Goal: Task Accomplishment & Management: Complete application form

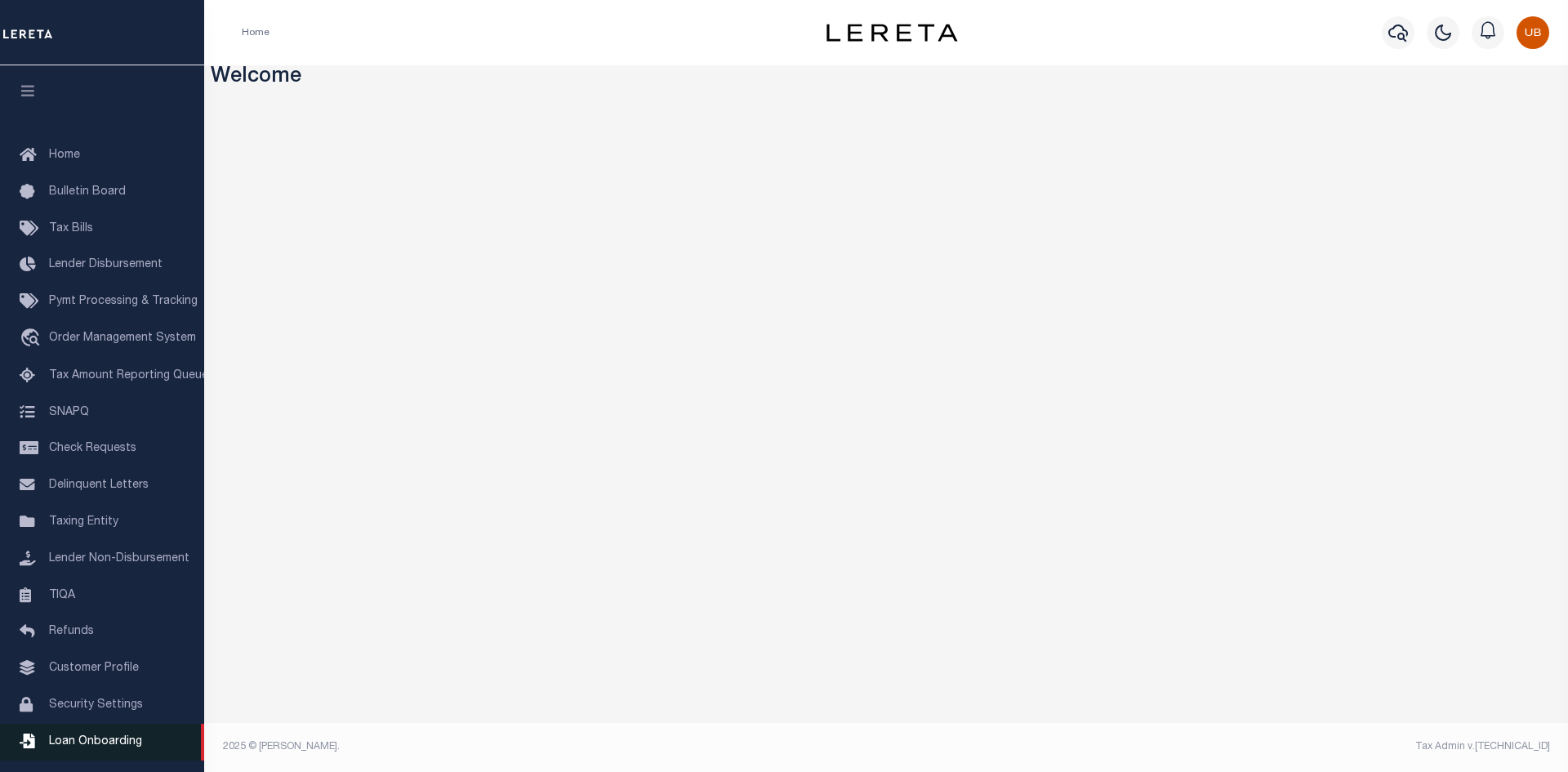
click at [100, 747] on span "Loan Onboarding" at bounding box center [95, 741] width 93 height 11
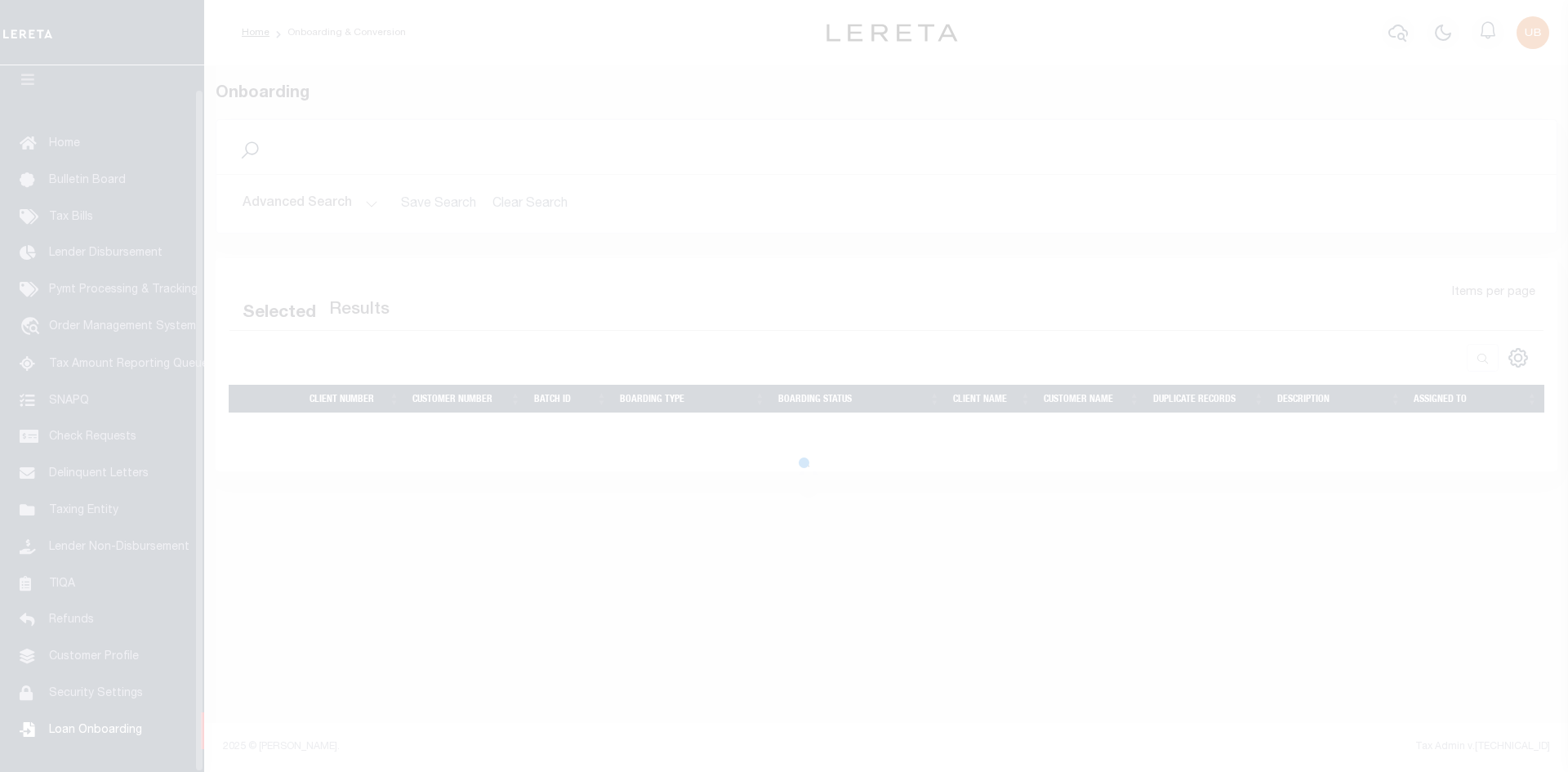
scroll to position [24, 0]
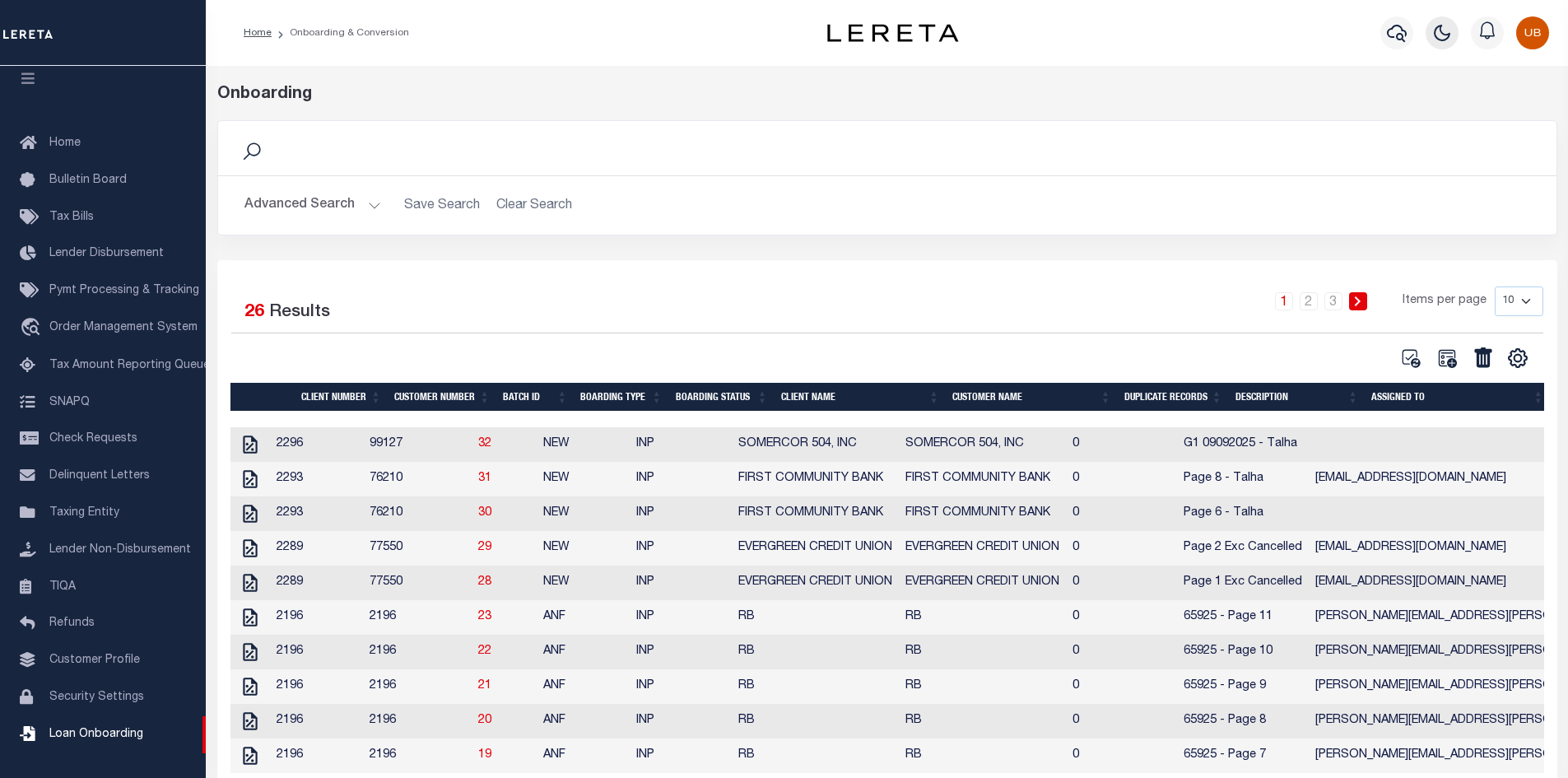
click at [1441, 34] on icon "button" at bounding box center [1442, 33] width 19 height 19
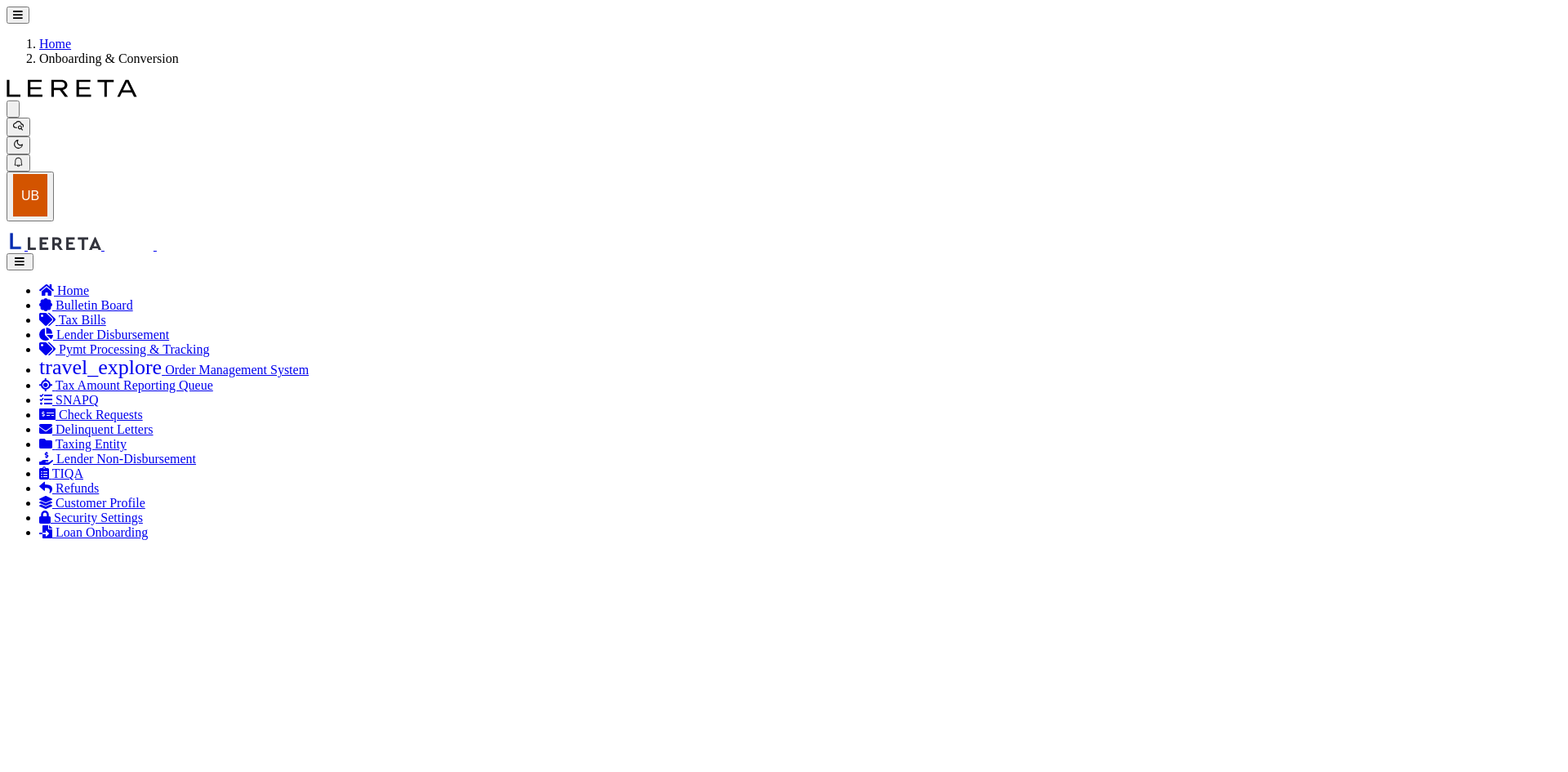
scroll to position [15, 0]
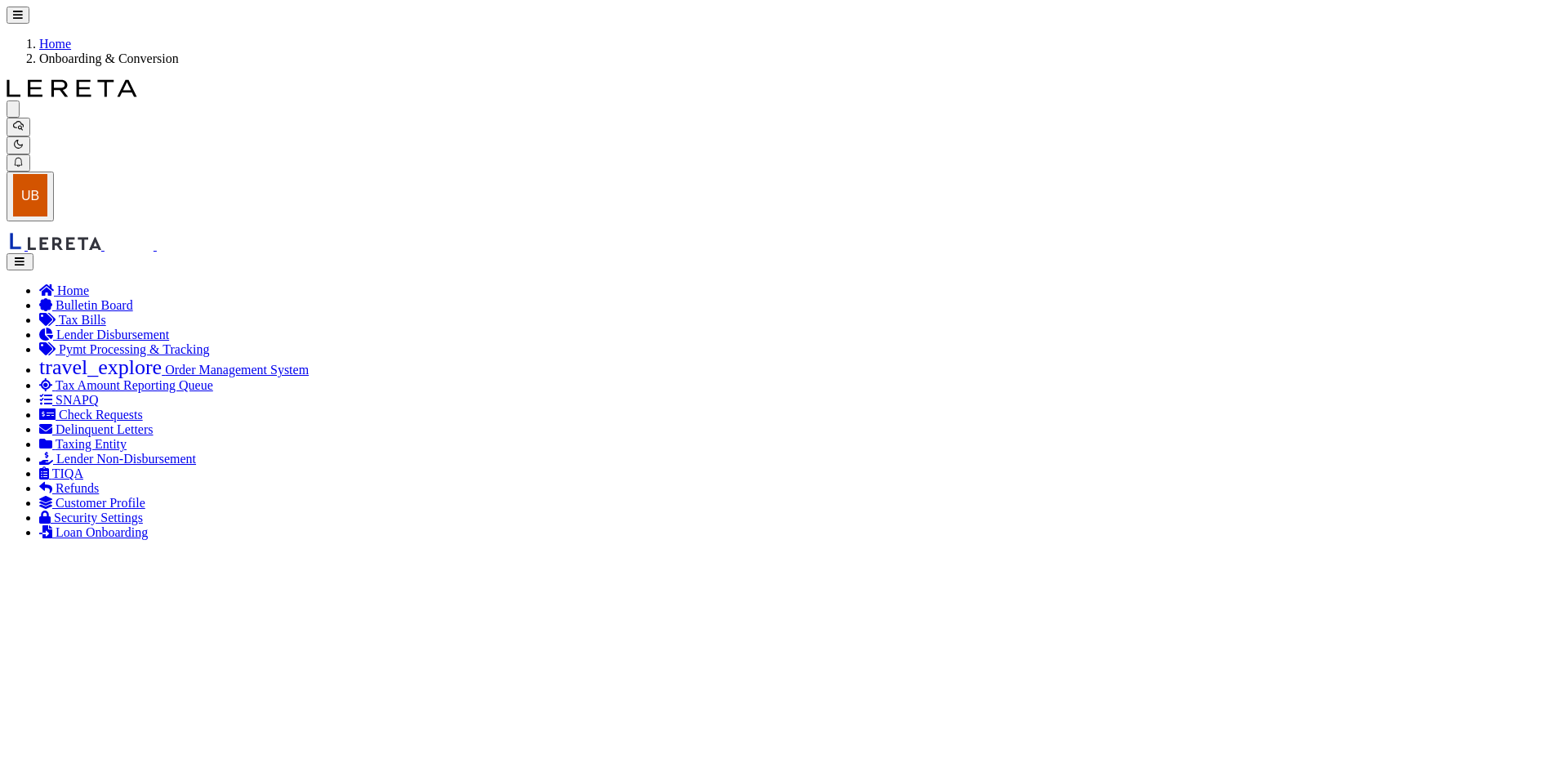
scroll to position [0, 0]
radio input "true"
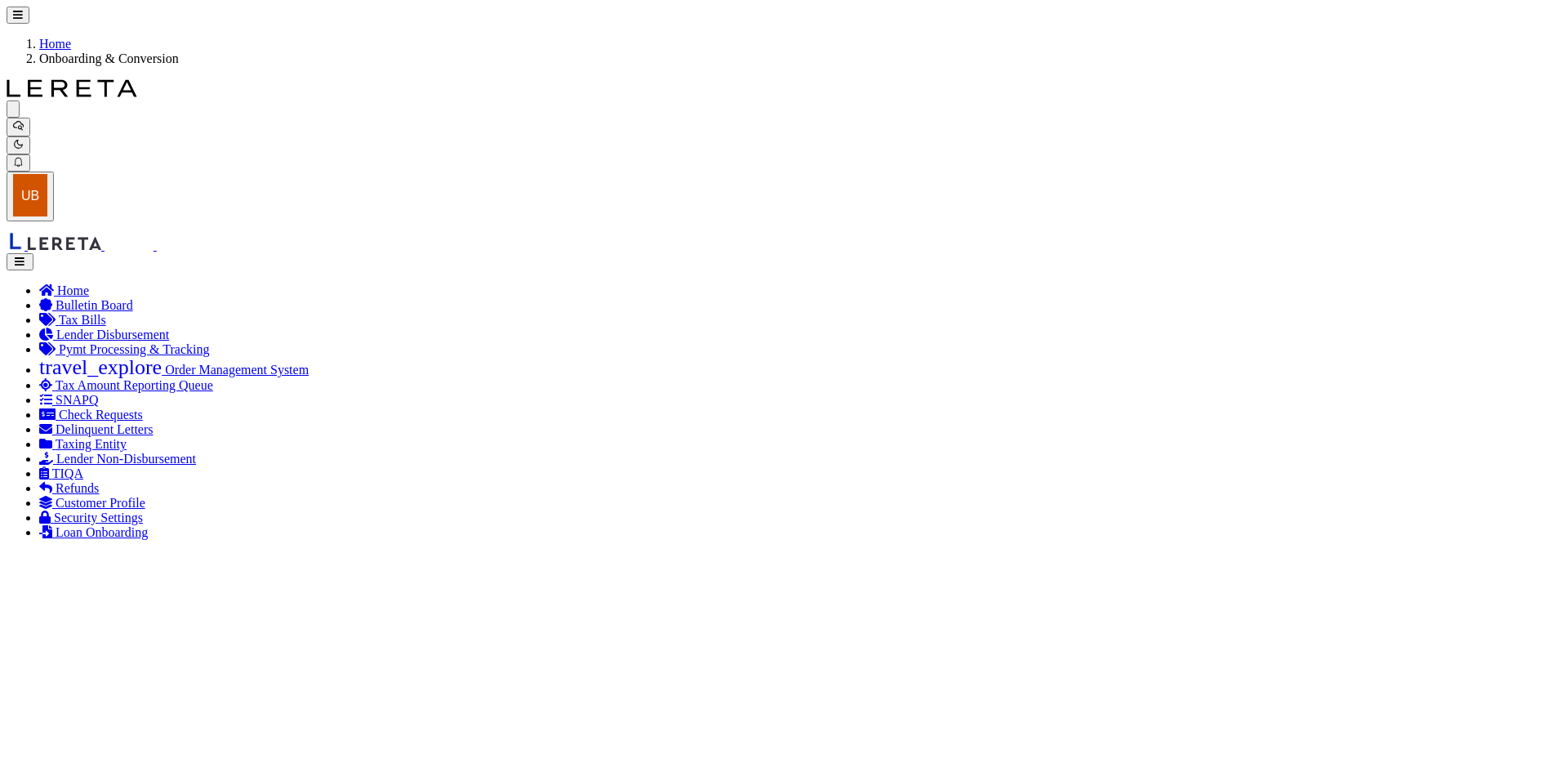
scroll to position [199, 0]
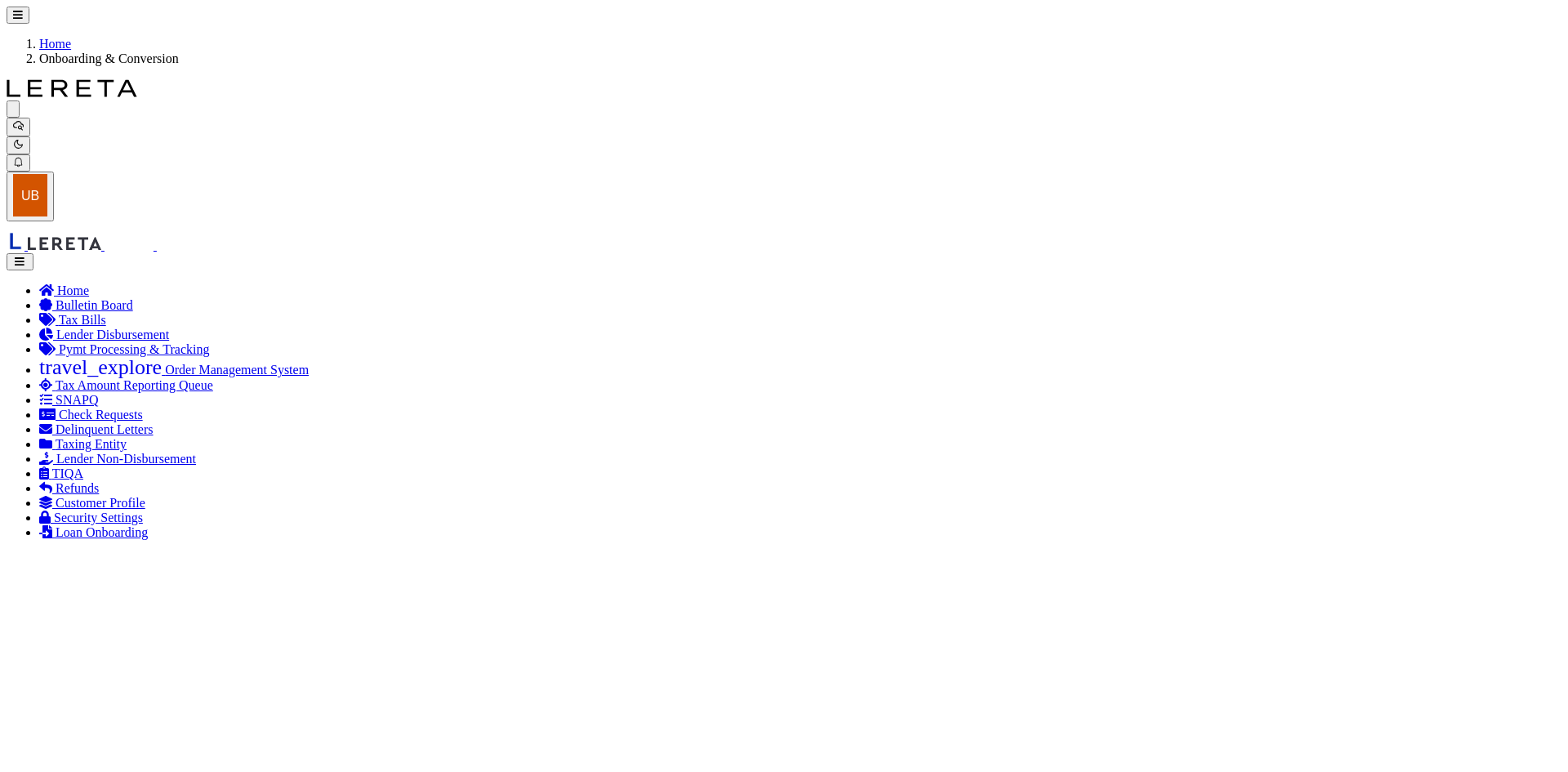
radio input "true"
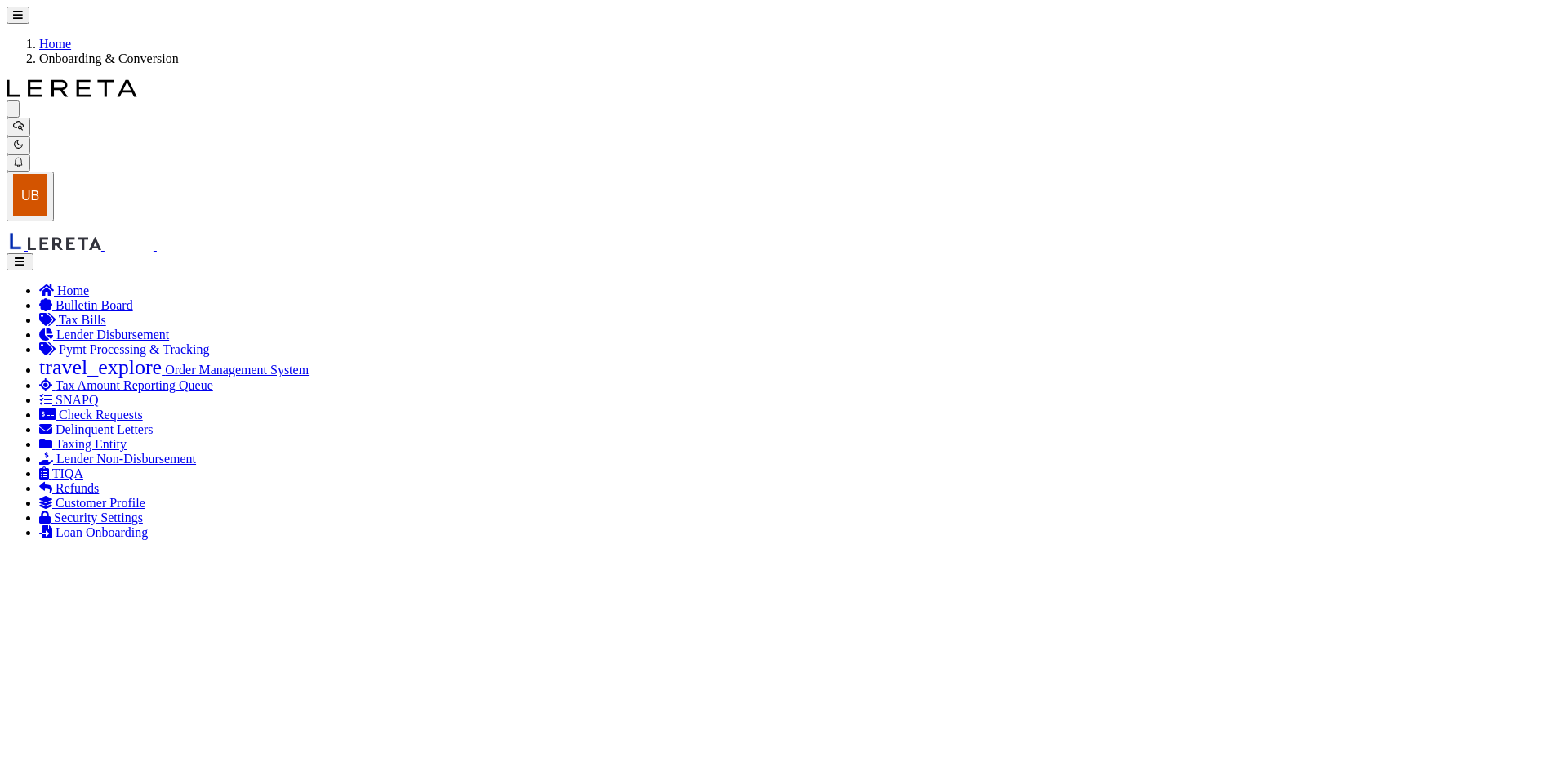
checkbox input "true"
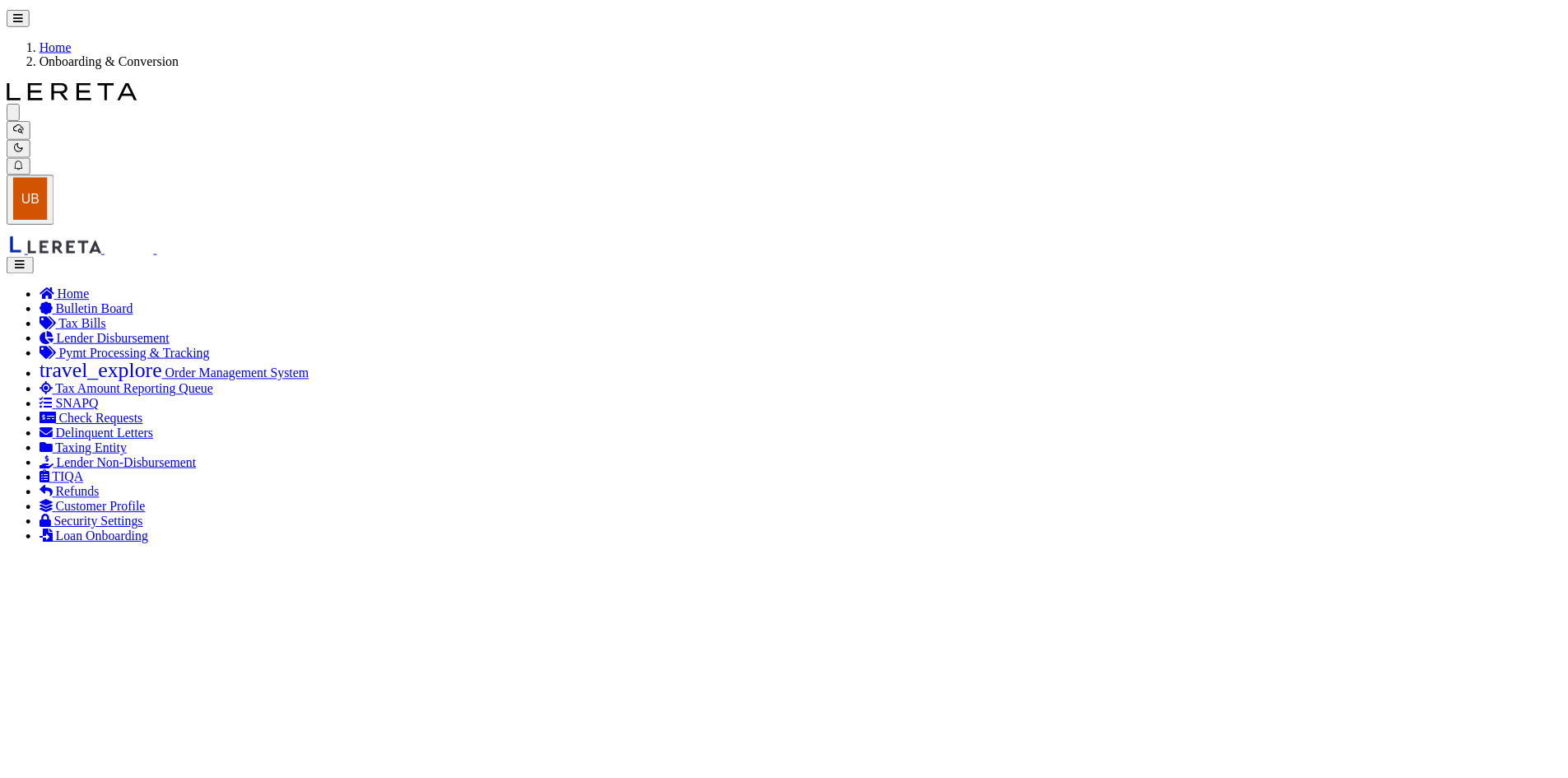
scroll to position [412, 0]
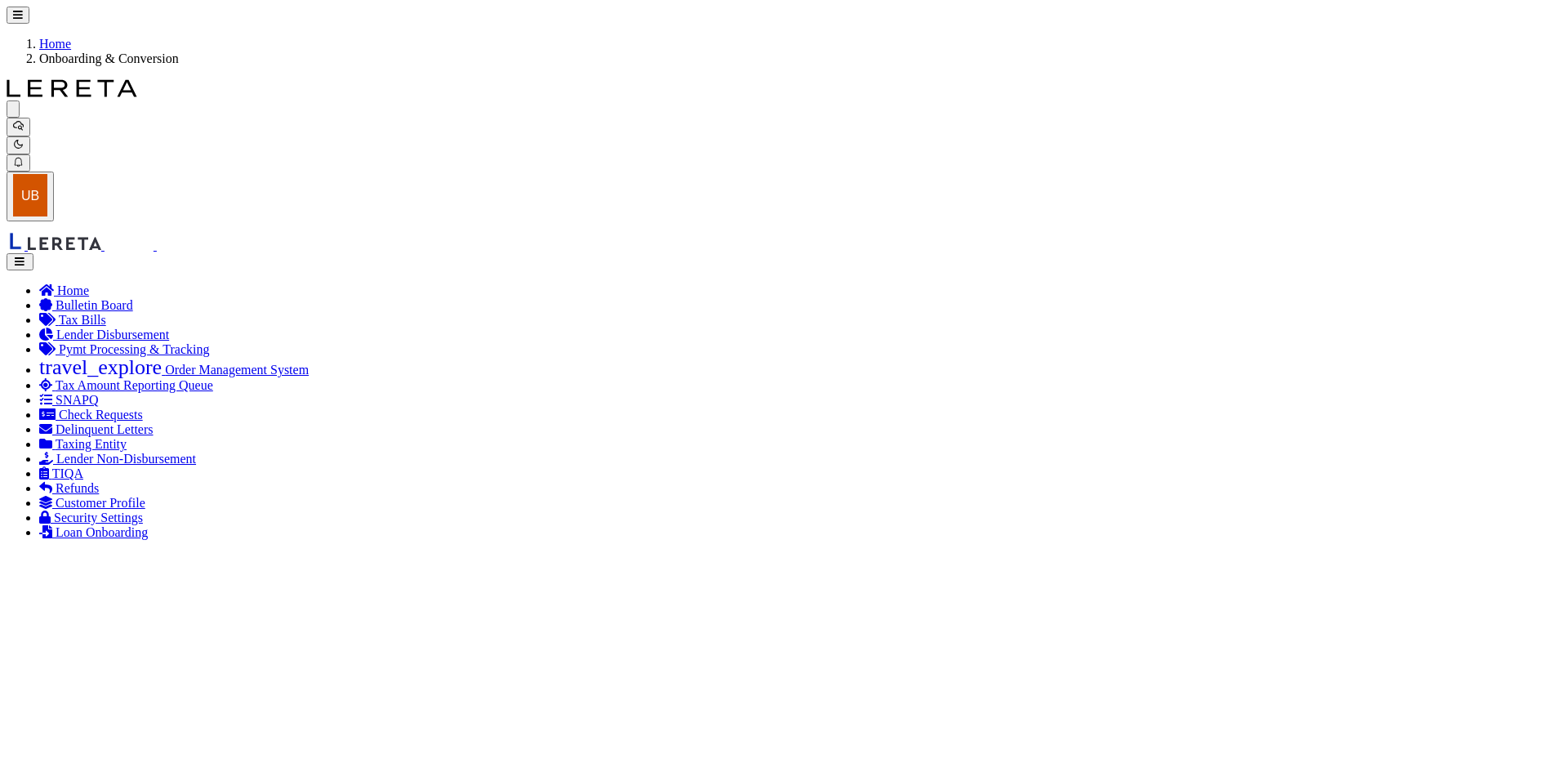
drag, startPoint x: 774, startPoint y: 339, endPoint x: 782, endPoint y: 335, distance: 8.9
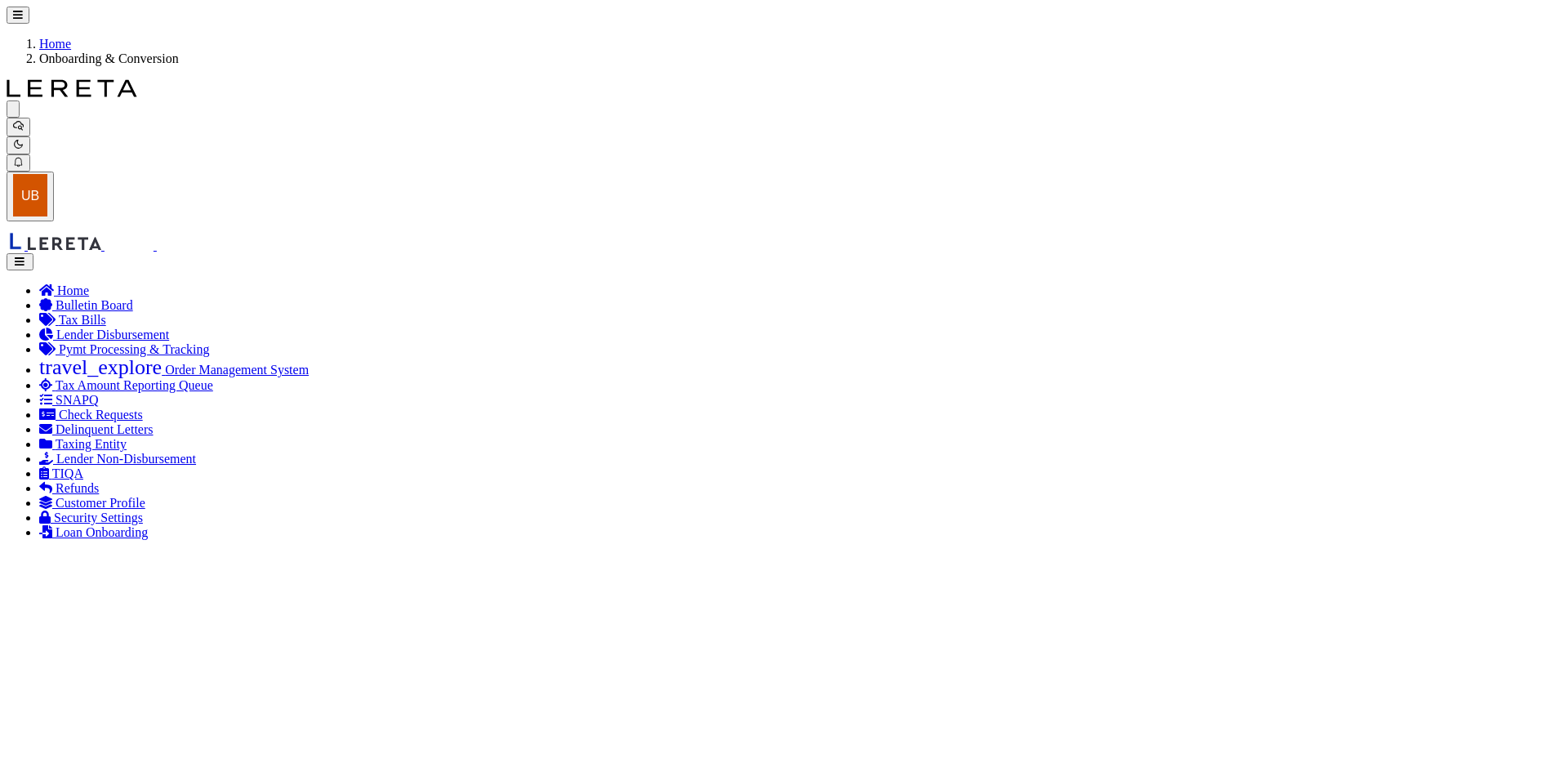
drag, startPoint x: 604, startPoint y: 368, endPoint x: 708, endPoint y: 407, distance: 111.1
copy h4 "Are you sure you want to post these records into production ?"
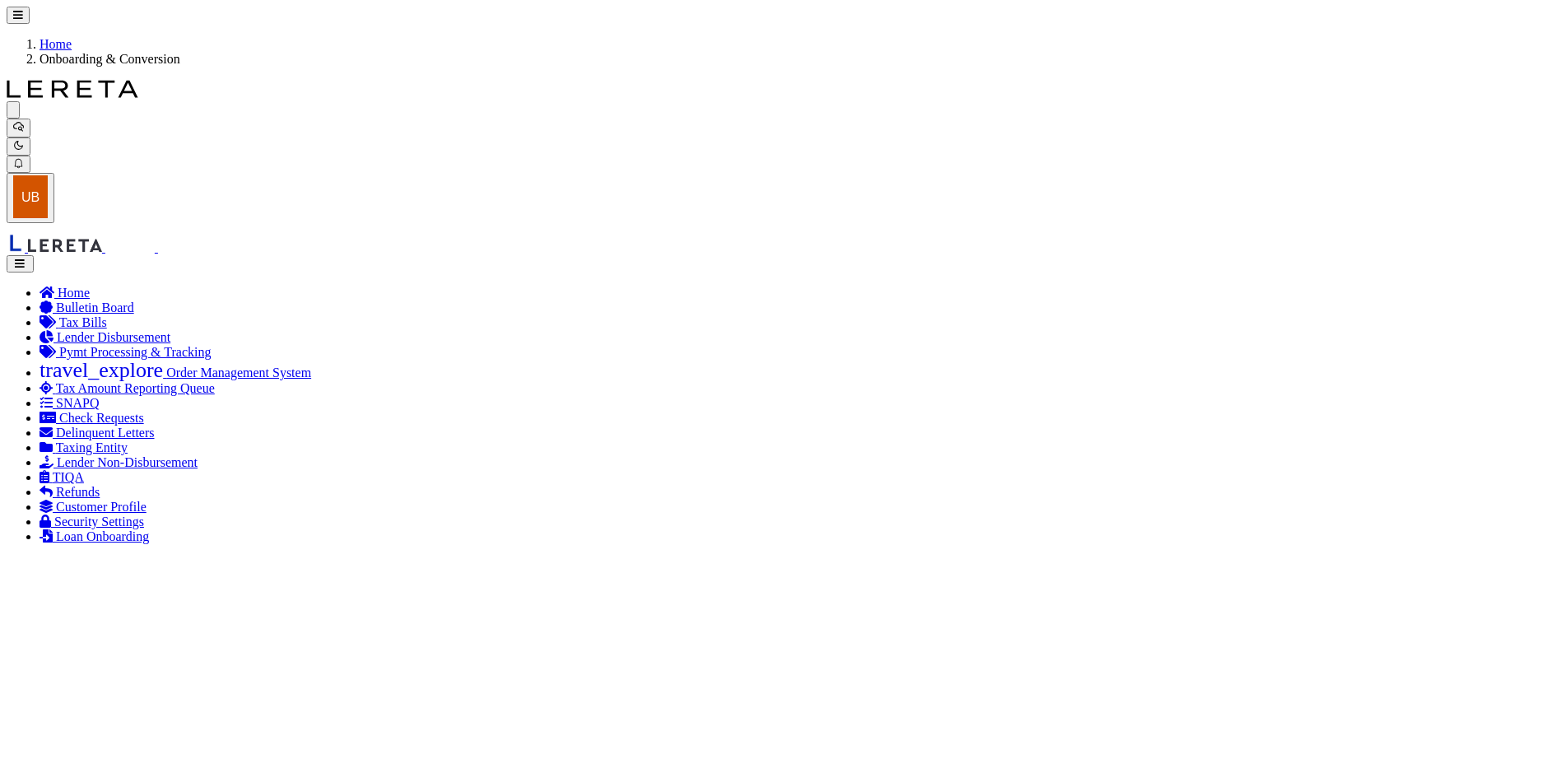
scroll to position [164, 0]
radio input "true"
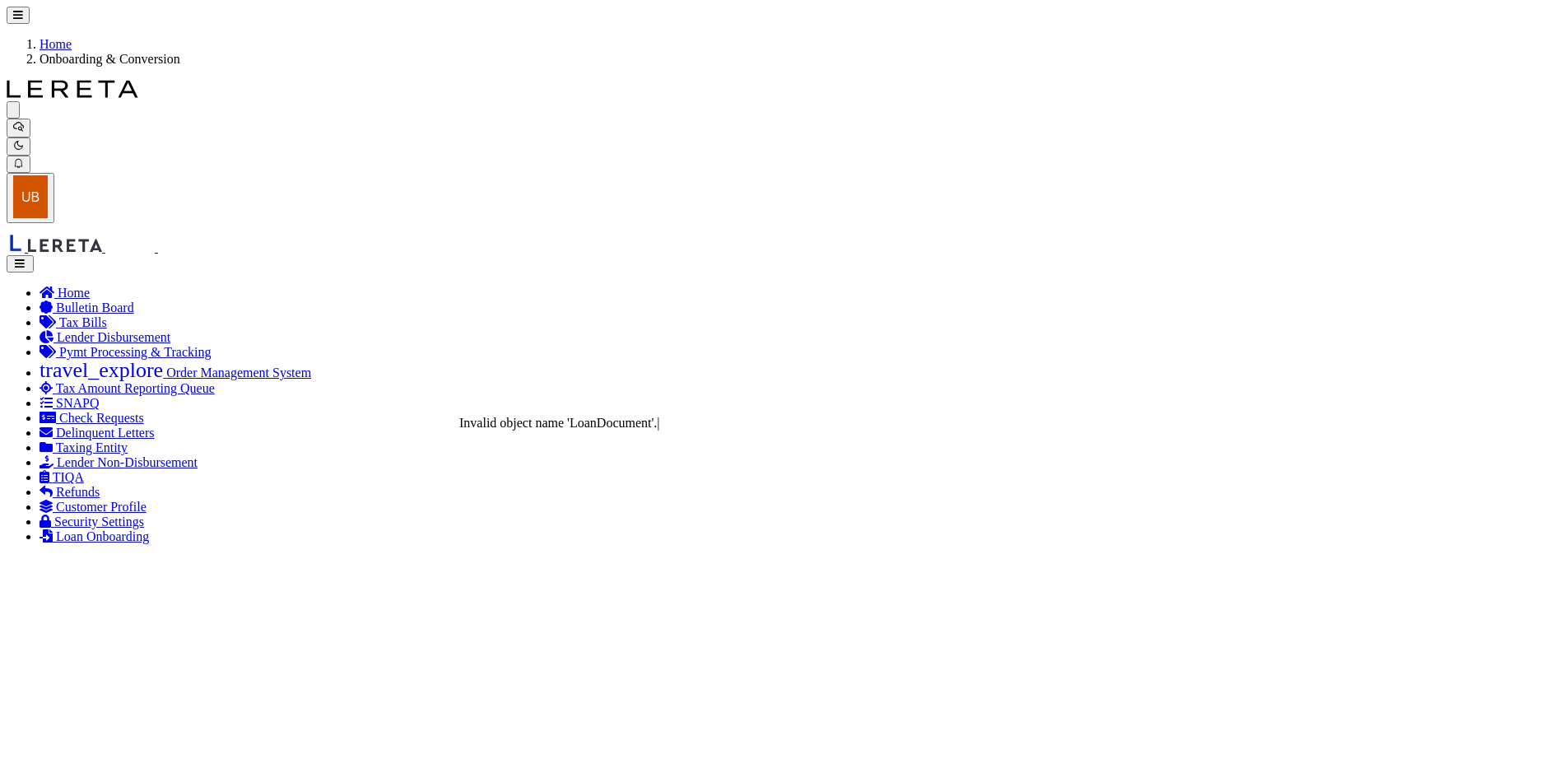
radio input "true"
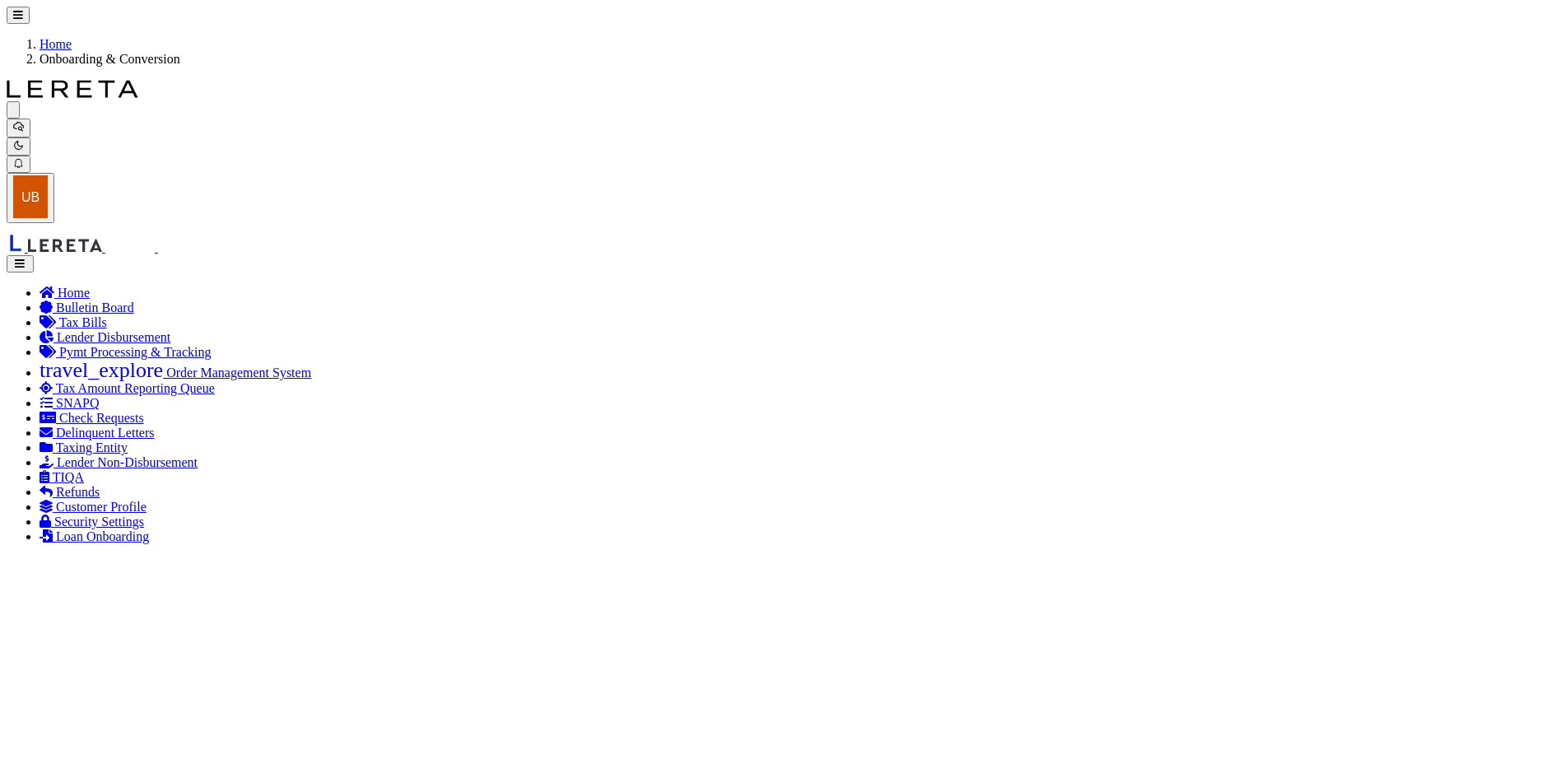
checkbox input "true"
